Goal: Find specific page/section: Find specific page/section

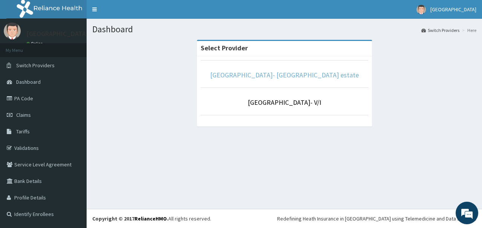
click at [275, 79] on link "[GEOGRAPHIC_DATA]- [GEOGRAPHIC_DATA] estate" at bounding box center [284, 75] width 149 height 9
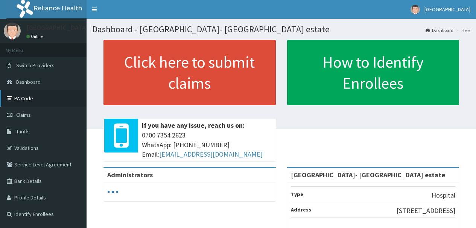
click at [24, 100] on link "PA Code" at bounding box center [43, 98] width 87 height 17
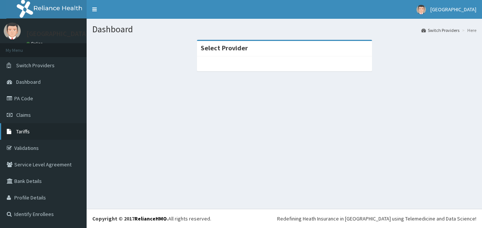
click at [32, 132] on link "Tariffs" at bounding box center [43, 131] width 87 height 17
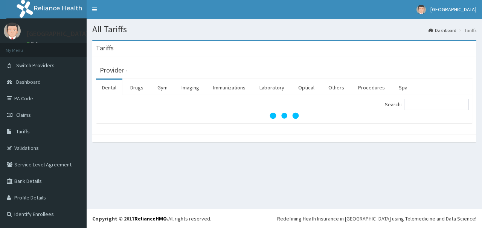
click at [45, 99] on link "PA Code" at bounding box center [43, 98] width 87 height 17
